Goal: Navigation & Orientation: Understand site structure

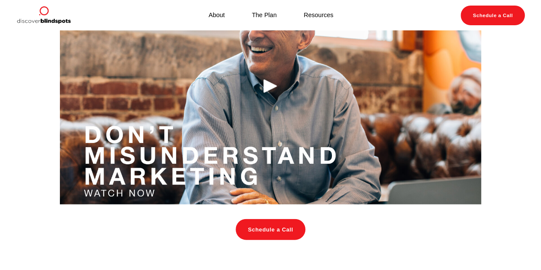
scroll to position [899, 0]
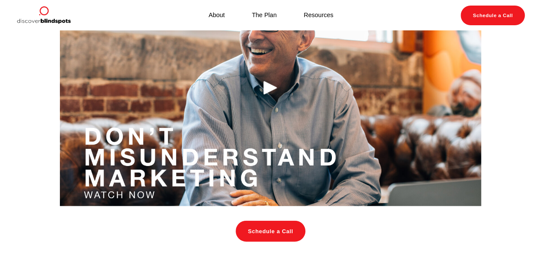
click at [269, 98] on div "Play" at bounding box center [270, 87] width 21 height 21
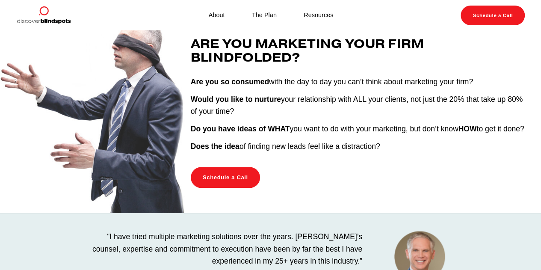
scroll to position [0, 0]
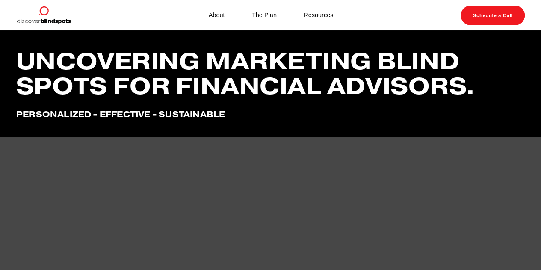
click at [263, 12] on link "The Plan" at bounding box center [264, 15] width 25 height 11
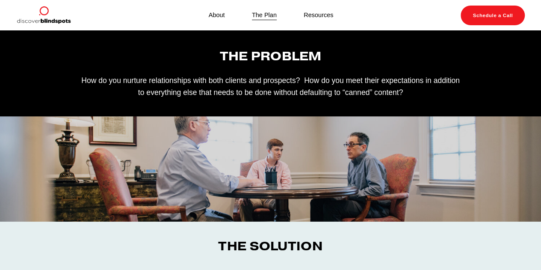
click at [321, 11] on link "Resources" at bounding box center [319, 15] width 30 height 11
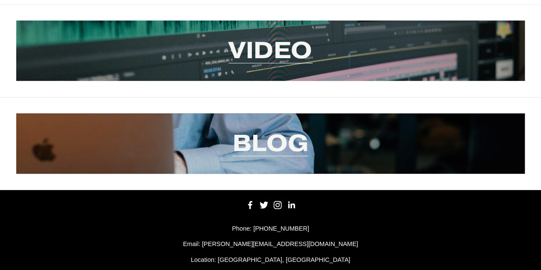
scroll to position [120, 0]
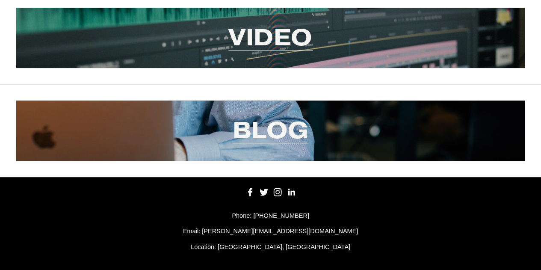
click at [241, 133] on link "Blog" at bounding box center [270, 130] width 76 height 30
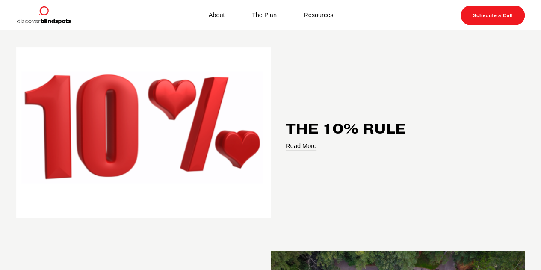
click at [301, 146] on link "Read More" at bounding box center [301, 146] width 31 height 10
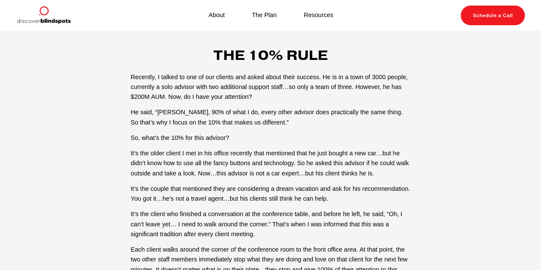
click at [214, 14] on link "About" at bounding box center [217, 15] width 16 height 11
click at [318, 11] on link "Resources" at bounding box center [319, 15] width 30 height 11
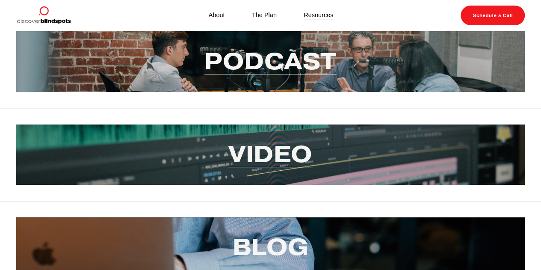
click at [233, 66] on link "Podcast" at bounding box center [271, 61] width 132 height 30
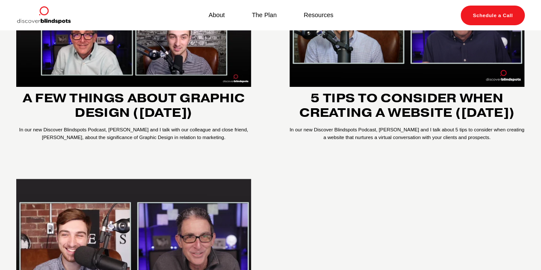
scroll to position [86, 0]
